Goal: Navigation & Orientation: Find specific page/section

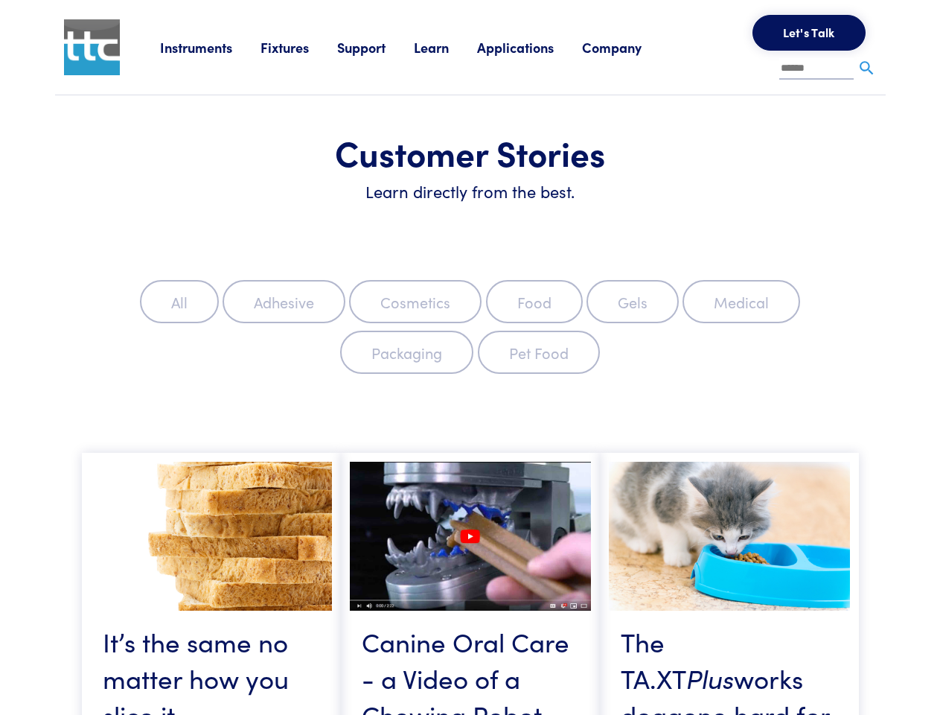
click at [470, 357] on label "Packaging" at bounding box center [406, 351] width 133 height 43
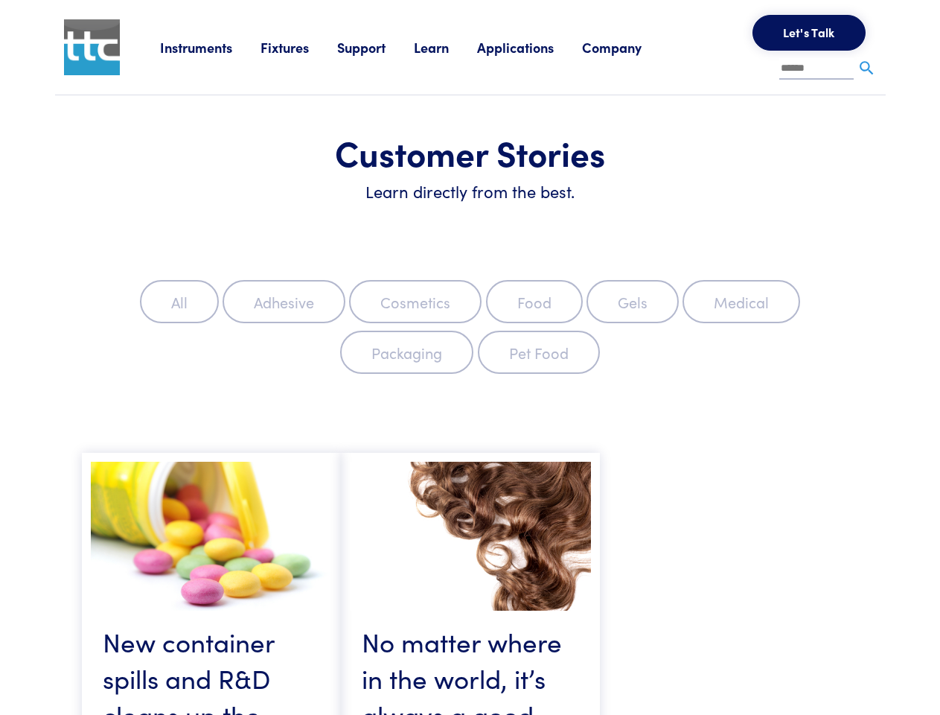
click at [211, 47] on link "Instruments" at bounding box center [210, 47] width 100 height 19
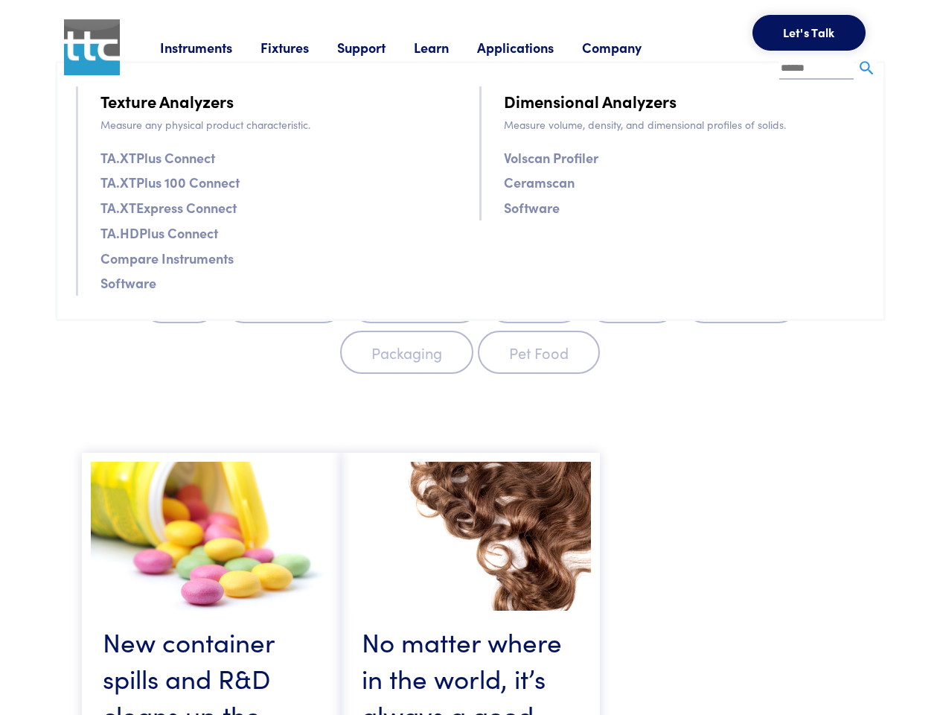
click at [301, 47] on link "Fixtures" at bounding box center [299, 47] width 77 height 19
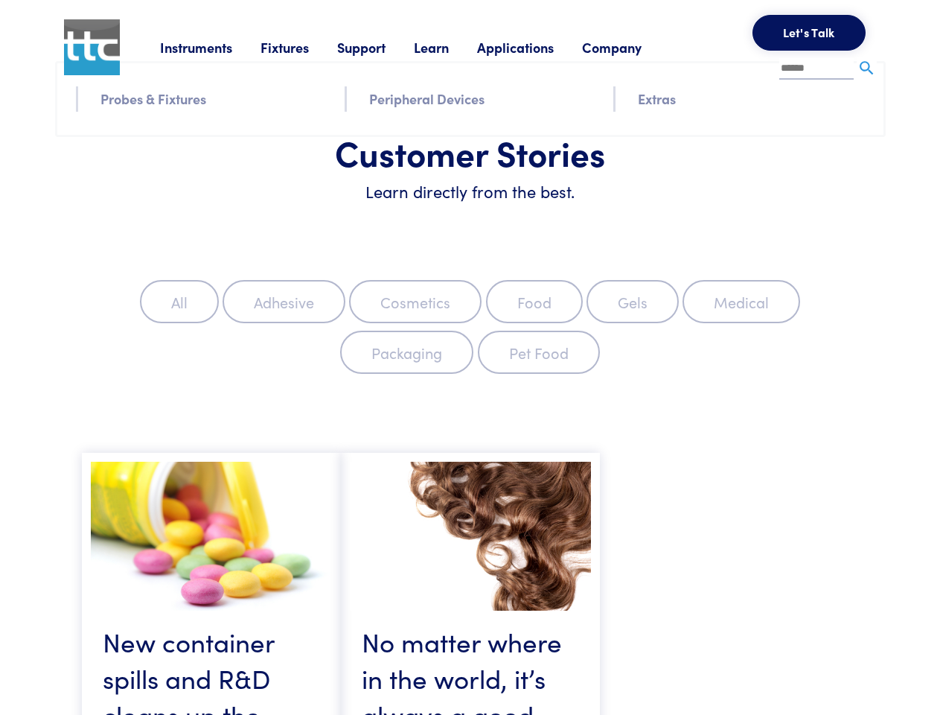
click at [378, 47] on link "Support" at bounding box center [375, 47] width 77 height 19
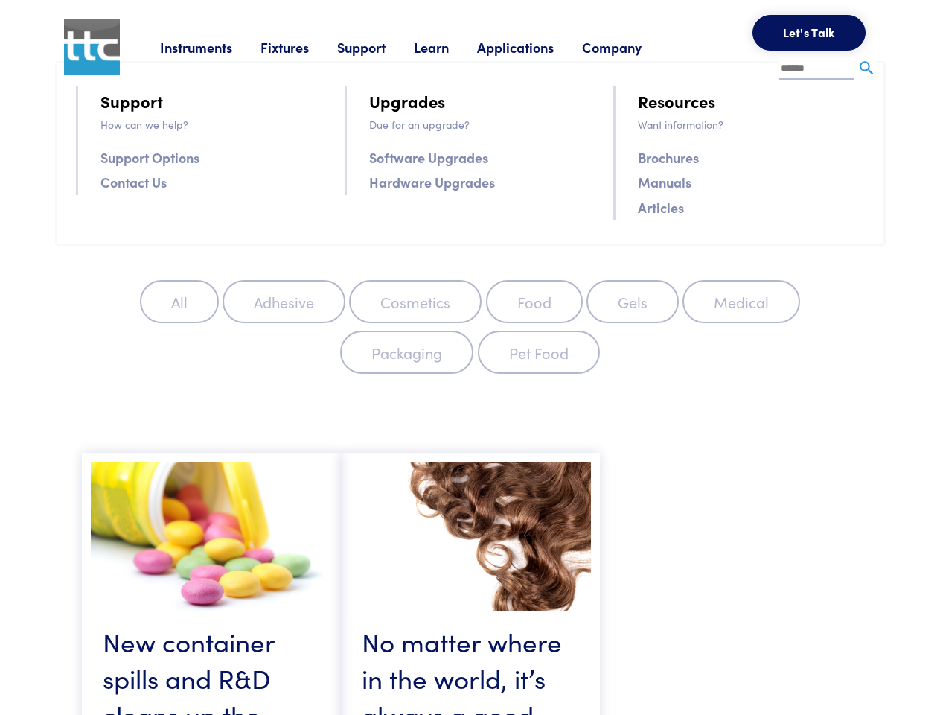
click at [450, 47] on link "Learn" at bounding box center [445, 47] width 63 height 19
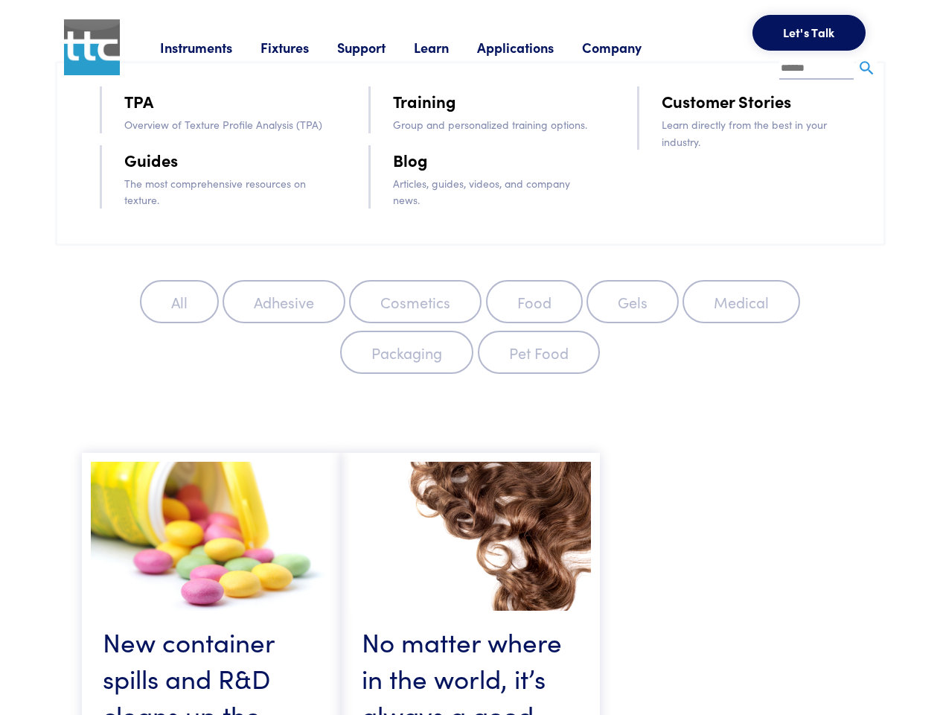
click at [535, 47] on link "Applications" at bounding box center [529, 47] width 105 height 19
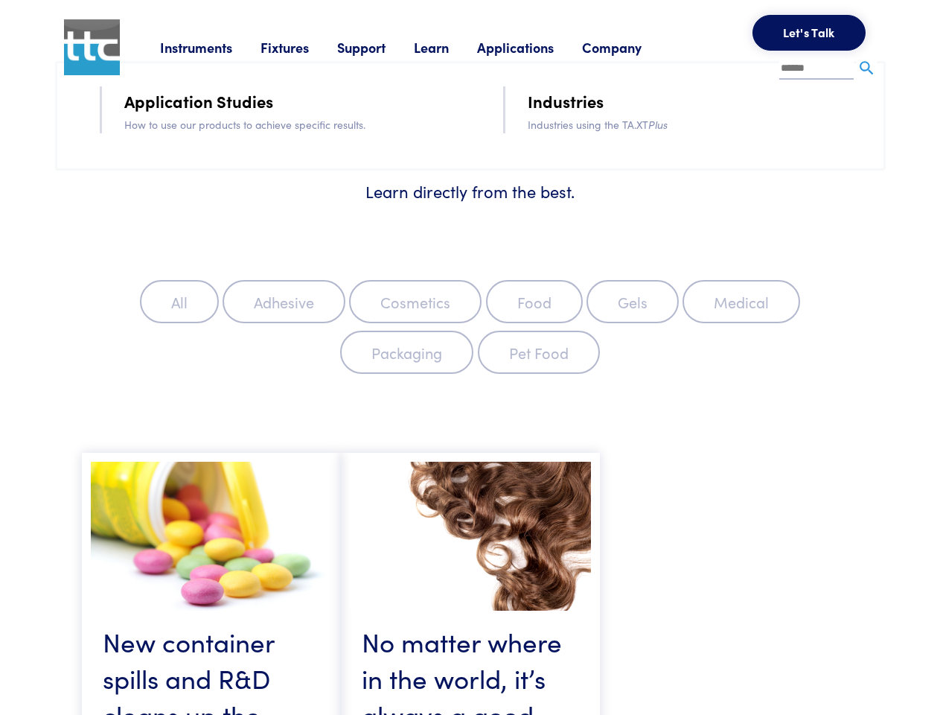
click at [631, 47] on link "Company" at bounding box center [626, 47] width 88 height 19
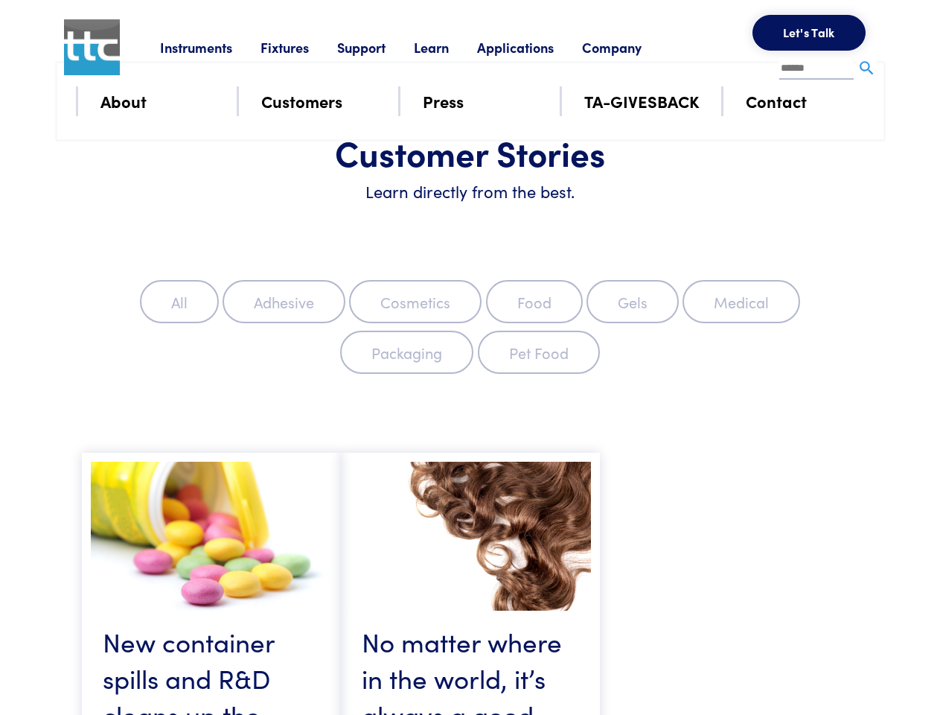
click at [809, 33] on button "Let's Talk" at bounding box center [809, 33] width 113 height 36
click at [0, 0] on div "**********" at bounding box center [0, 0] width 0 height 0
